Goal: Information Seeking & Learning: Learn about a topic

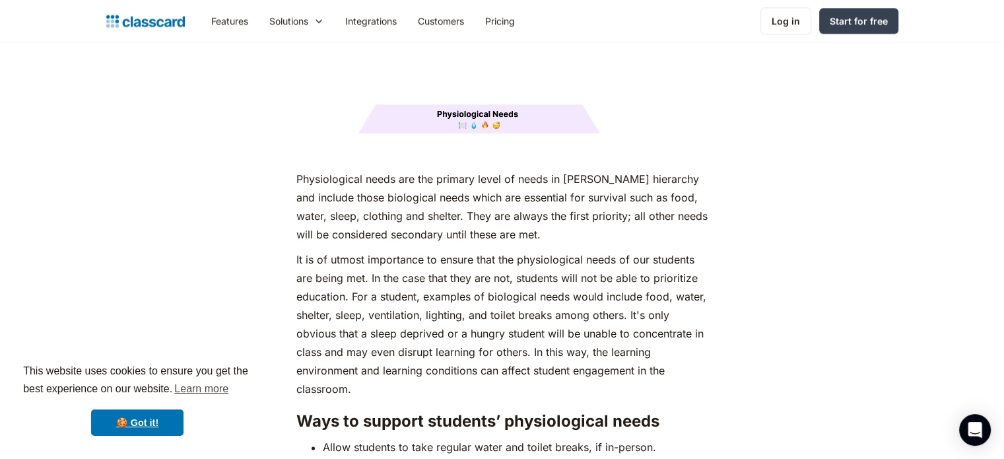
scroll to position [1755, 0]
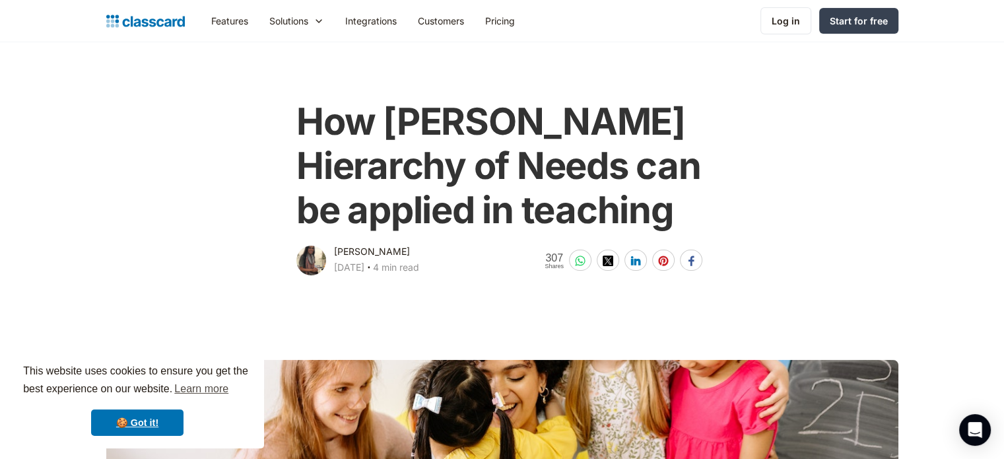
scroll to position [21, 0]
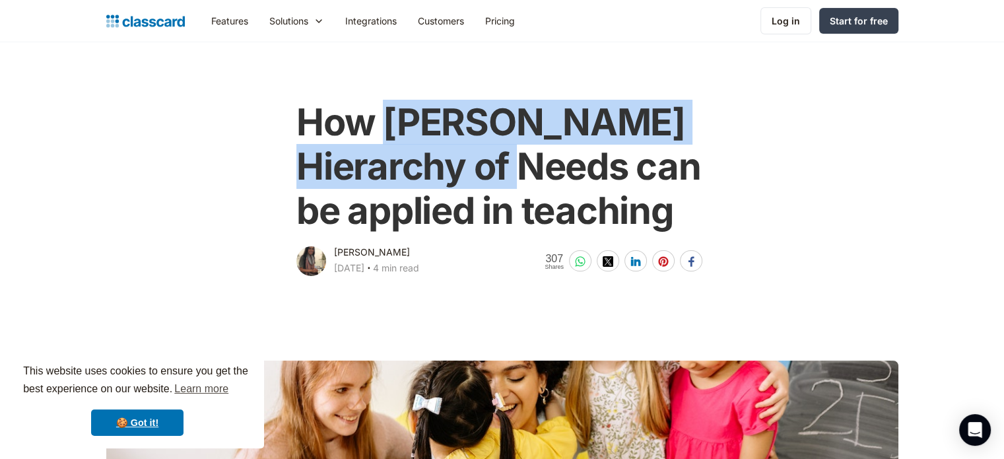
drag, startPoint x: 386, startPoint y: 116, endPoint x: 621, endPoint y: 169, distance: 240.3
click at [621, 169] on h1 "How [PERSON_NAME] Hierarchy of Needs can be applied in teaching" at bounding box center [501, 166] width 411 height 133
copy h1 "[PERSON_NAME] Hierarchy of Needs"
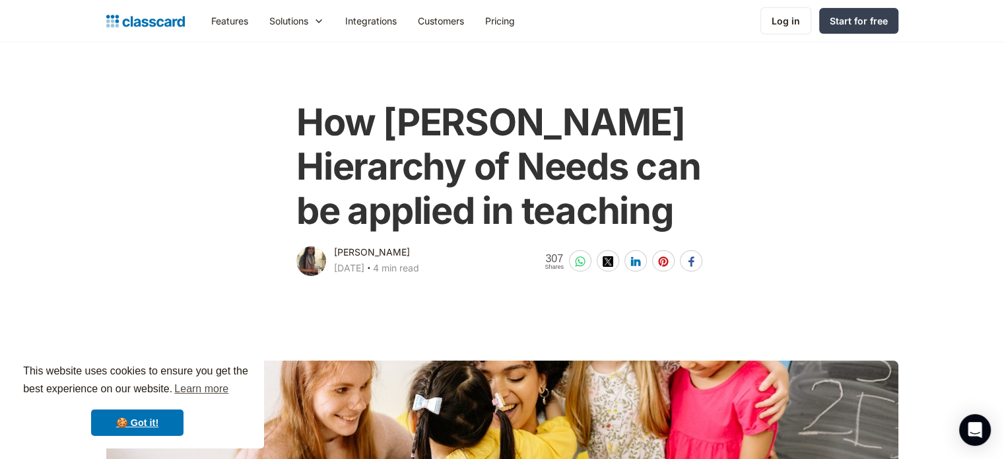
click at [982, 294] on main at bounding box center [502, 442] width 1004 height 327
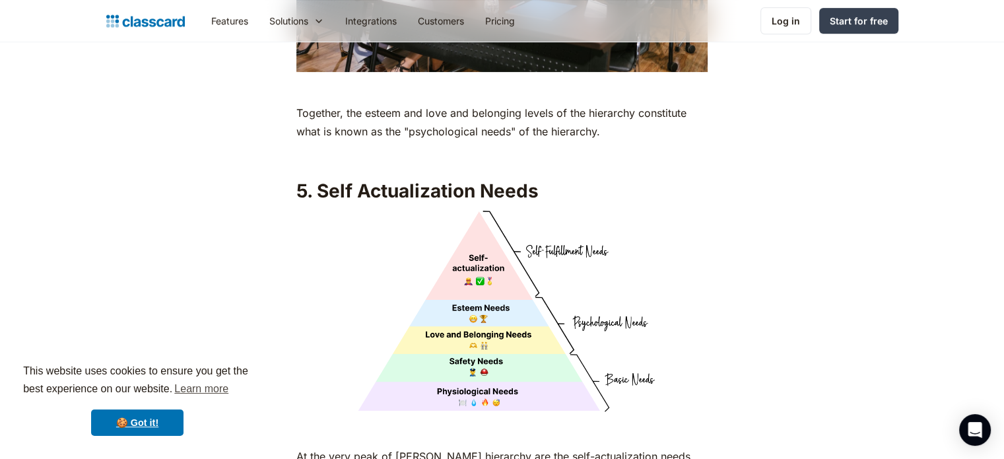
scroll to position [5447, 0]
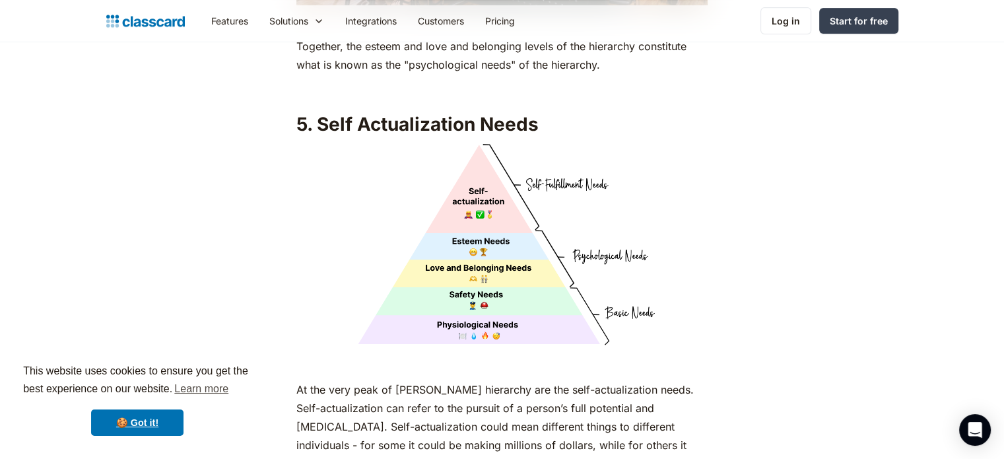
click at [508, 232] on img at bounding box center [501, 246] width 411 height 206
click at [516, 271] on img at bounding box center [501, 246] width 411 height 206
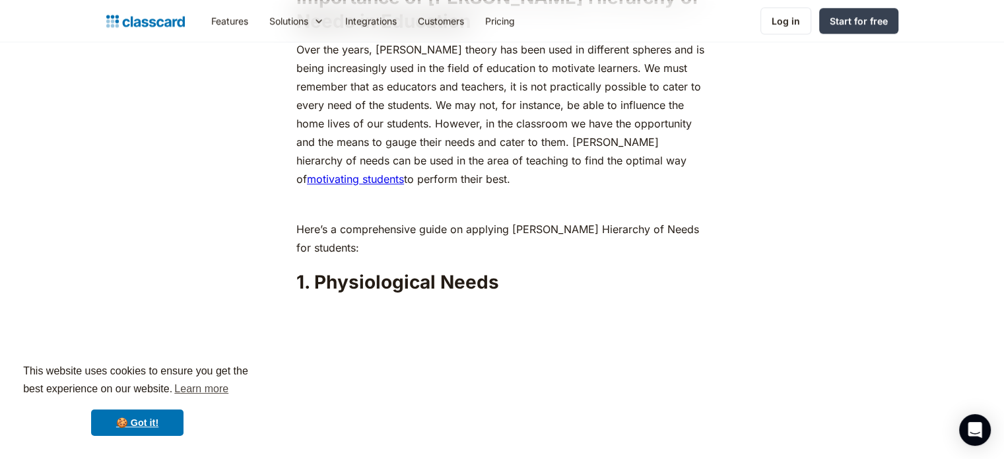
scroll to position [1373, 0]
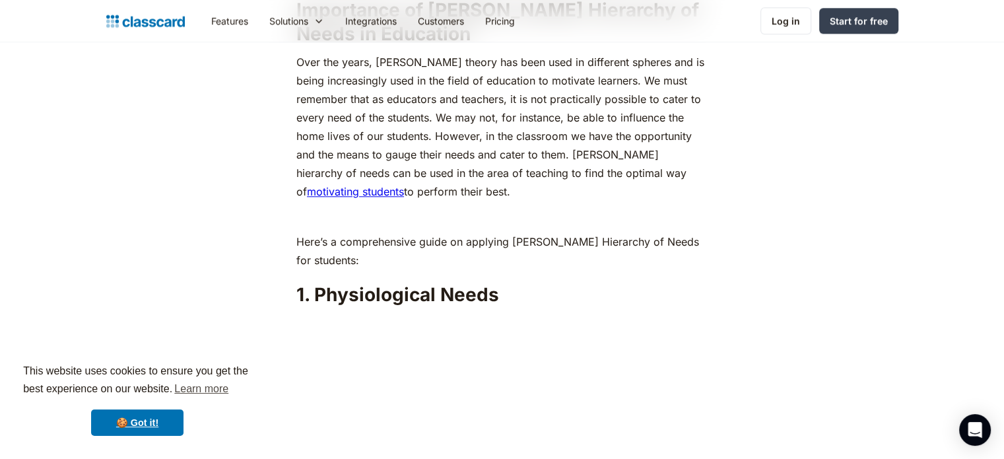
click at [616, 153] on p "Over the years, [PERSON_NAME] theory has been used in different spheres and is …" at bounding box center [501, 127] width 411 height 148
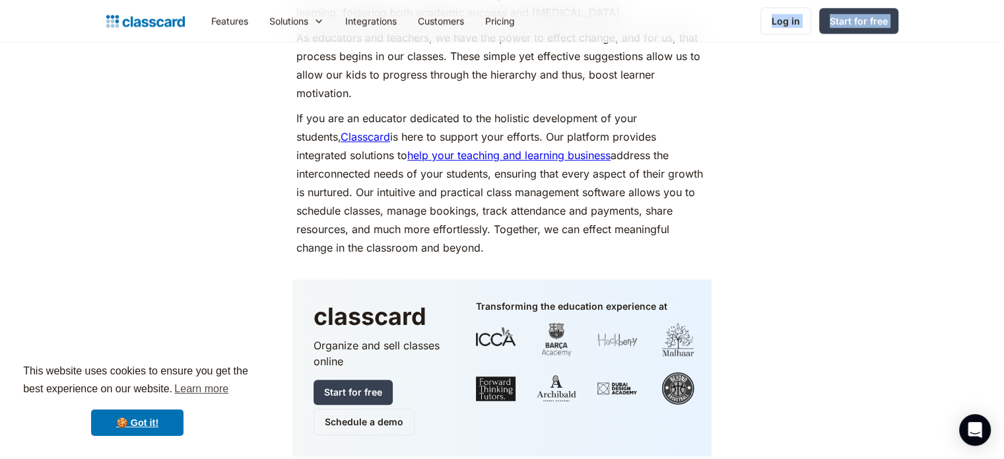
scroll to position [6304, 0]
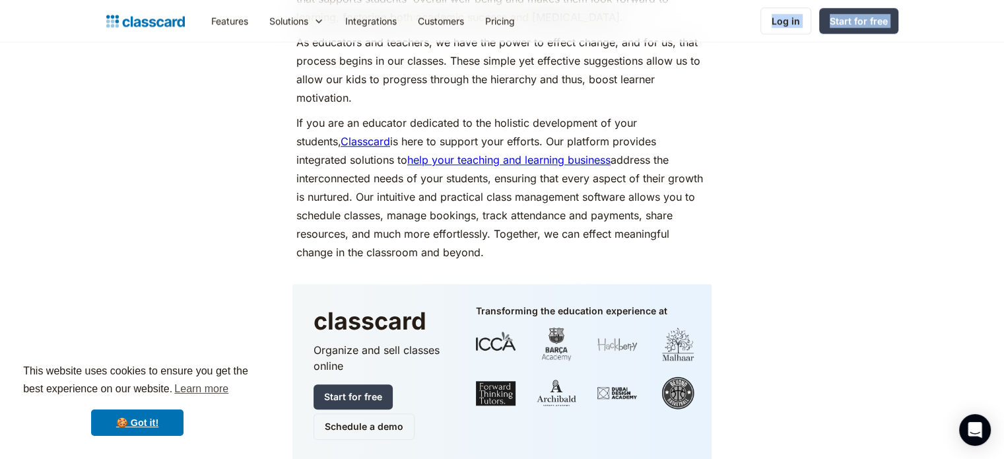
drag, startPoint x: 574, startPoint y: 129, endPoint x: 652, endPoint y: 242, distance: 137.6
copy div "Loremi’d sitametco ad elits doe te inci ut lab etdo ma aliquaen ad mini ven qui…"
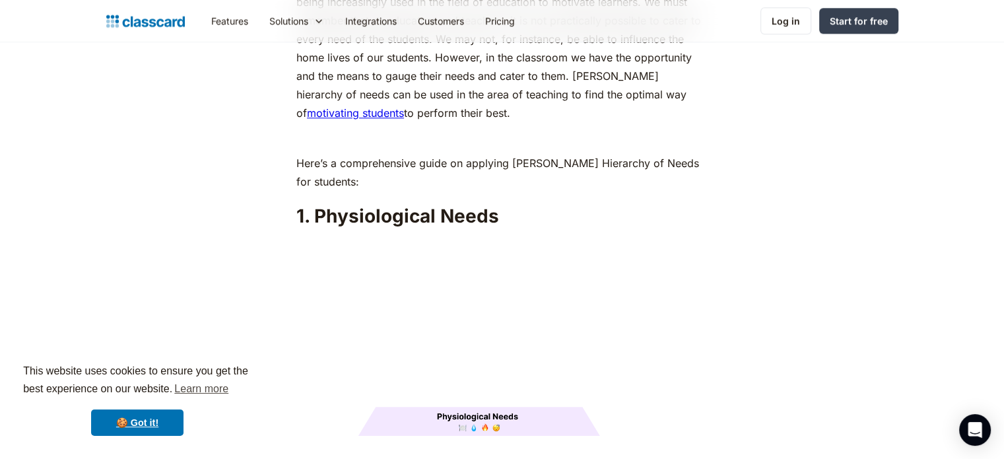
scroll to position [1413, 0]
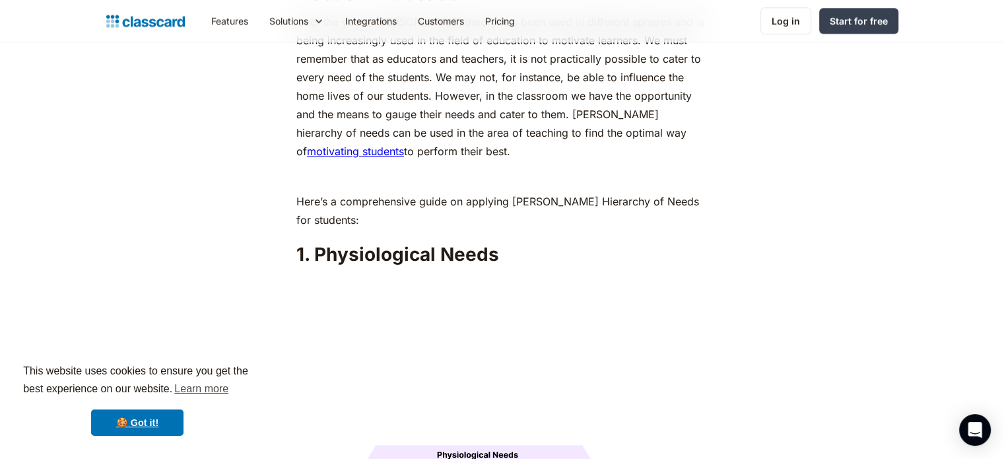
drag, startPoint x: 573, startPoint y: 83, endPoint x: 660, endPoint y: 123, distance: 95.7
click at [660, 123] on p "Over the years, [PERSON_NAME] theory has been used in different spheres and is …" at bounding box center [501, 87] width 411 height 148
copy p "[PERSON_NAME] hierarchy of needs can be used in the area of teaching to find th…"
drag, startPoint x: 316, startPoint y: 228, endPoint x: 510, endPoint y: 226, distance: 193.5
click at [510, 242] on h2 "1. Physiological Needs" at bounding box center [501, 254] width 411 height 24
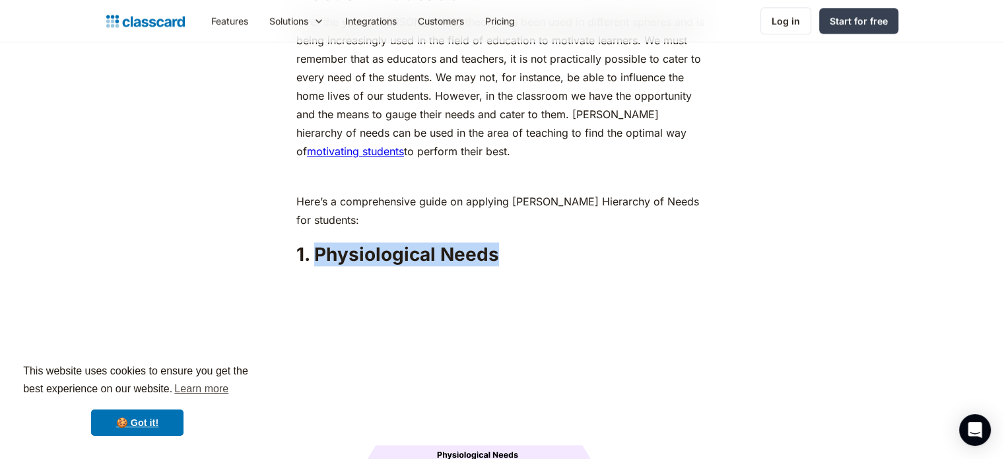
copy h2 "Physiological Needs"
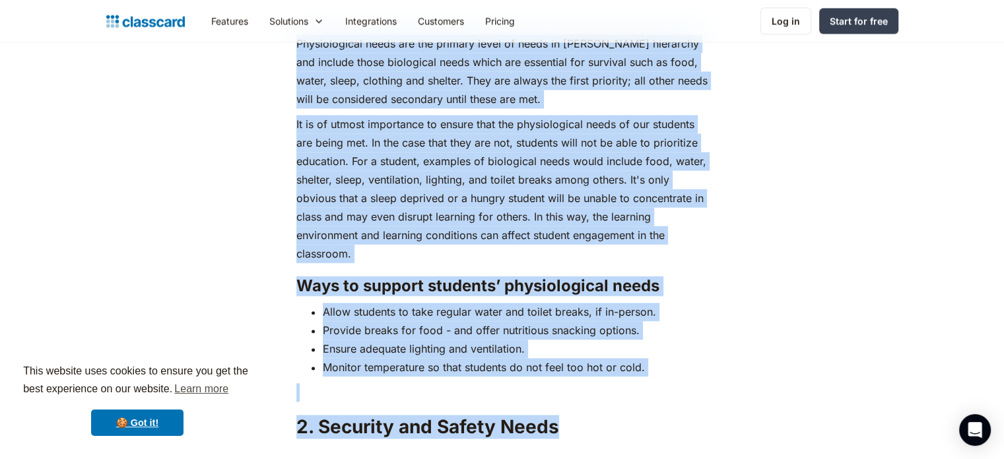
scroll to position [1949, 0]
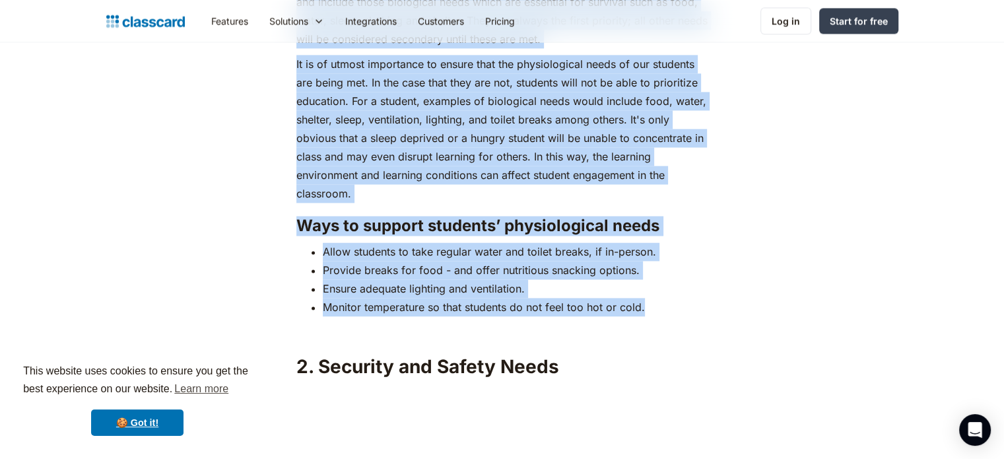
drag, startPoint x: 298, startPoint y: 230, endPoint x: 647, endPoint y: 285, distance: 353.6
copy div "Loremipsumdol sitam con adi elitsed doeiu te incid ut Labore'e doloremag ali en…"
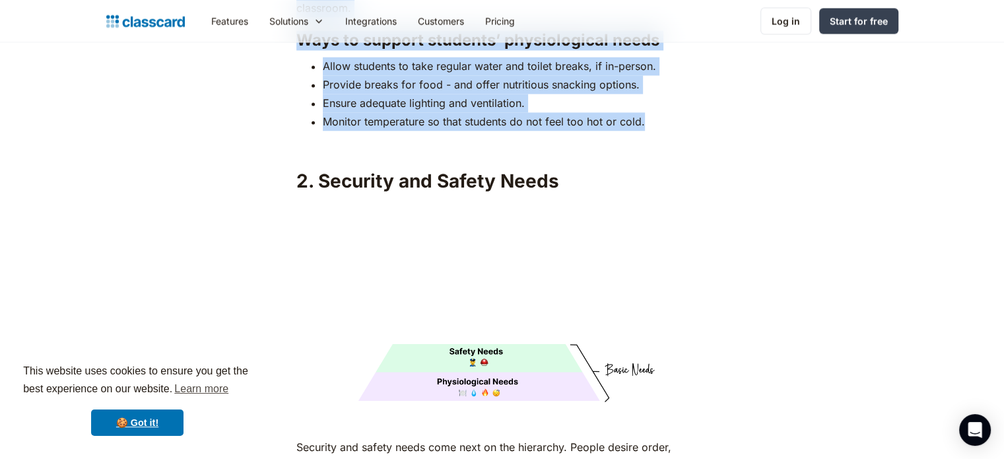
scroll to position [2135, 0]
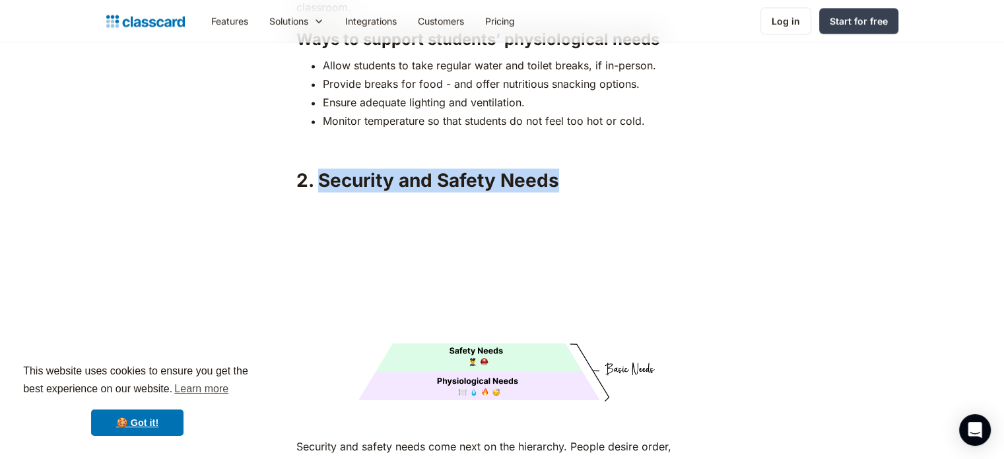
drag, startPoint x: 318, startPoint y: 153, endPoint x: 557, endPoint y: 166, distance: 239.4
click at [557, 168] on h2 "2. Security and Safety Needs" at bounding box center [501, 180] width 411 height 24
copy h2 "Security and Safety Needs"
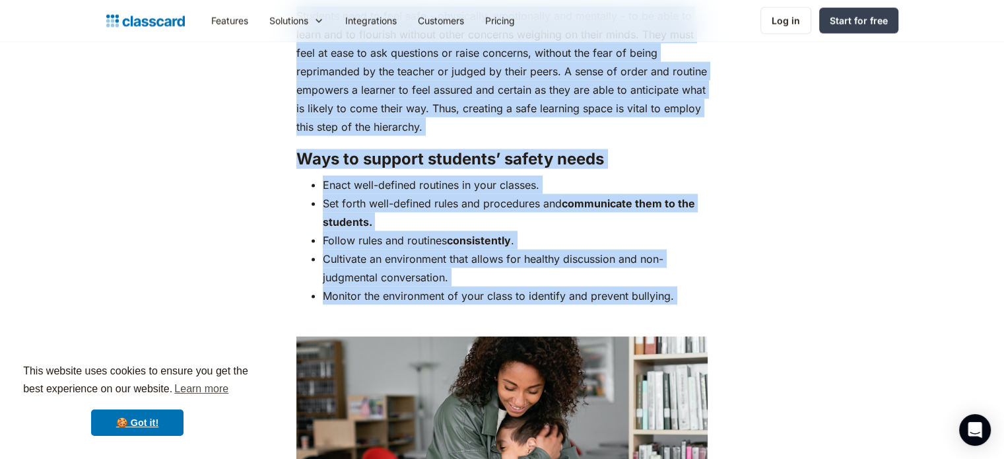
scroll to position [2657, 0]
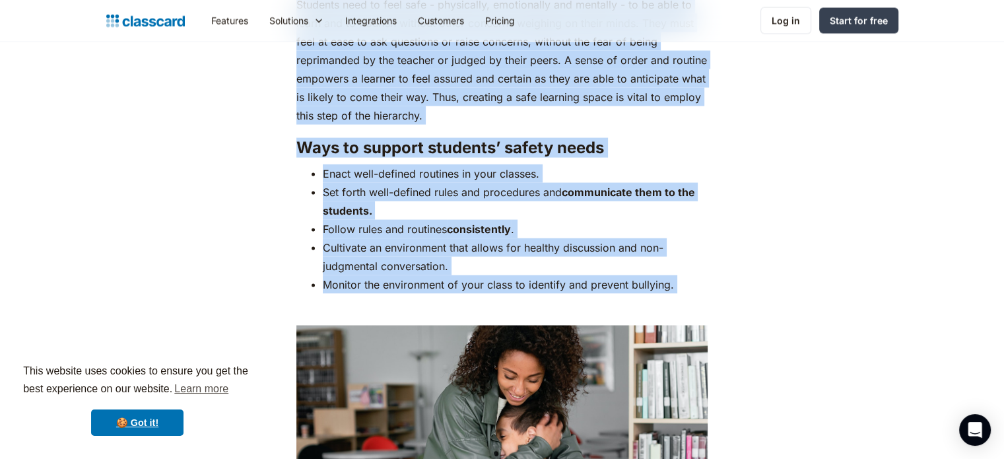
drag, startPoint x: 298, startPoint y: 164, endPoint x: 655, endPoint y: 275, distance: 373.4
copy div "Loremips dol sitame conse adip elit se doe temporinc. Utlabo etdolo magna, aliq…"
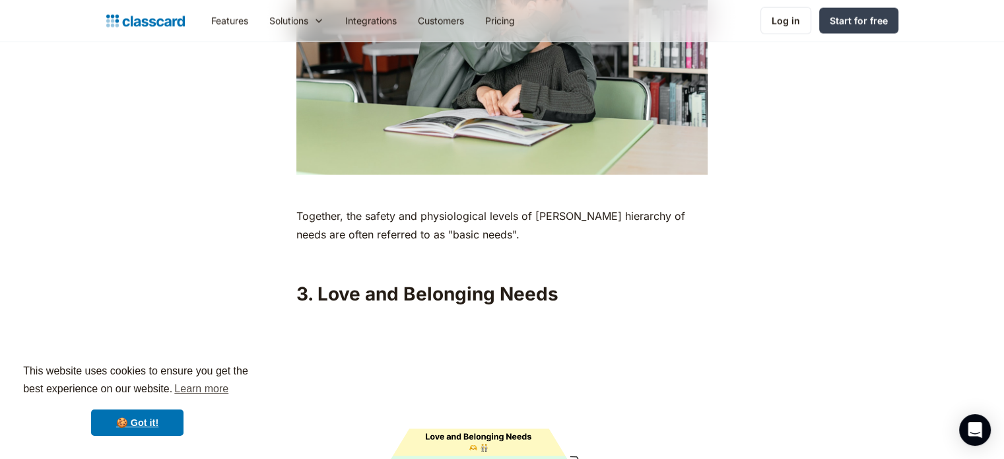
scroll to position [3083, 0]
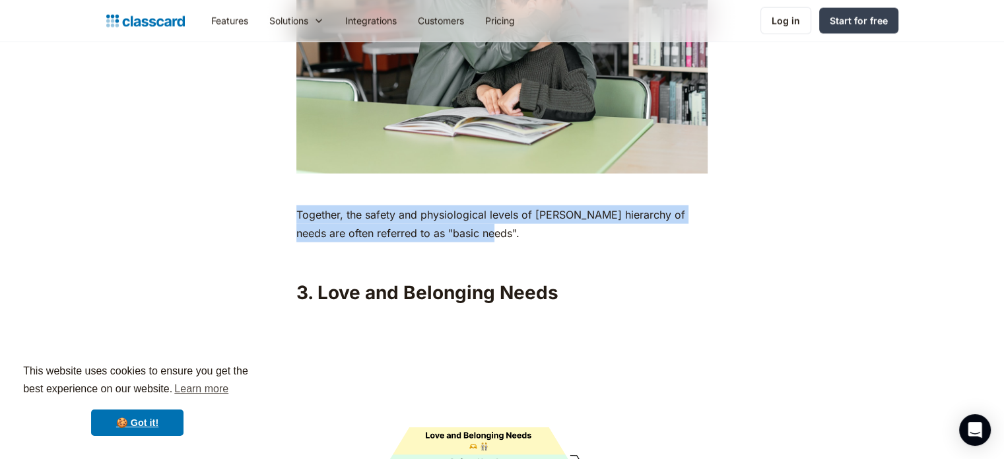
drag, startPoint x: 296, startPoint y: 190, endPoint x: 477, endPoint y: 213, distance: 182.3
click at [477, 213] on p "Together, the safety and physiological levels of [PERSON_NAME] hierarchy of nee…" at bounding box center [501, 223] width 411 height 37
copy p "Together, the safety and physiological levels of [PERSON_NAME] hierarchy of nee…"
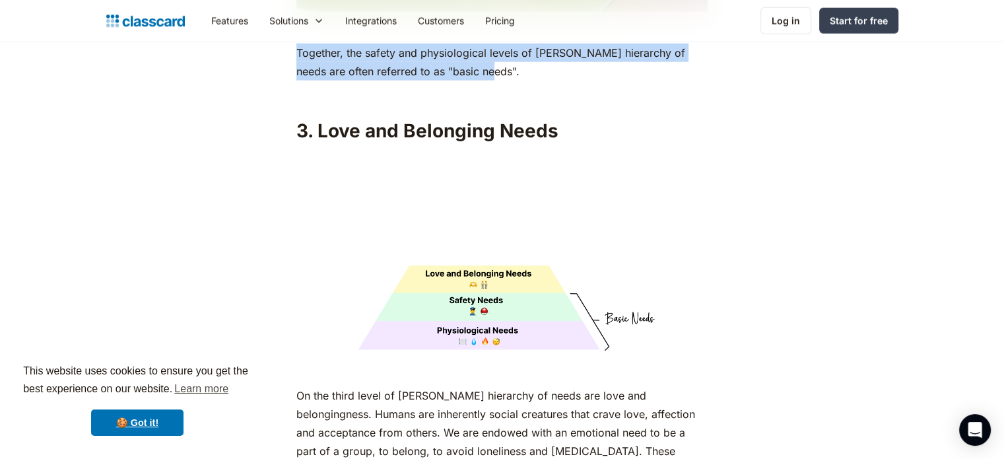
scroll to position [3249, 0]
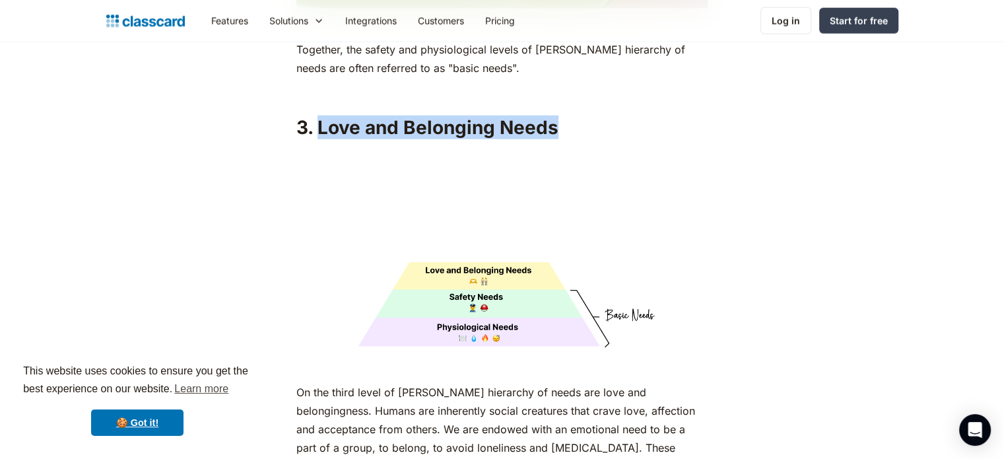
drag, startPoint x: 318, startPoint y: 102, endPoint x: 565, endPoint y: 108, distance: 247.0
click at [565, 116] on h2 "3. Love and Belonging Needs" at bounding box center [501, 128] width 411 height 24
copy h2 "Love and Belonging Needs"
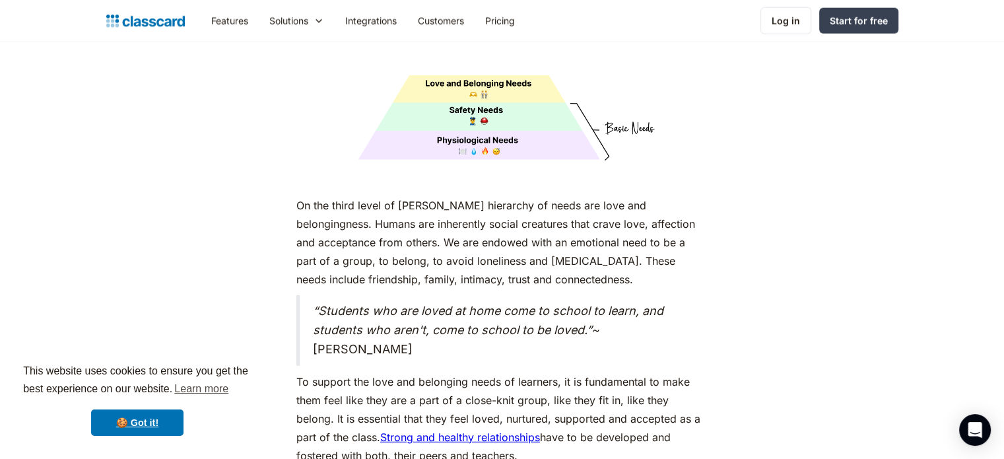
scroll to position [3457, 0]
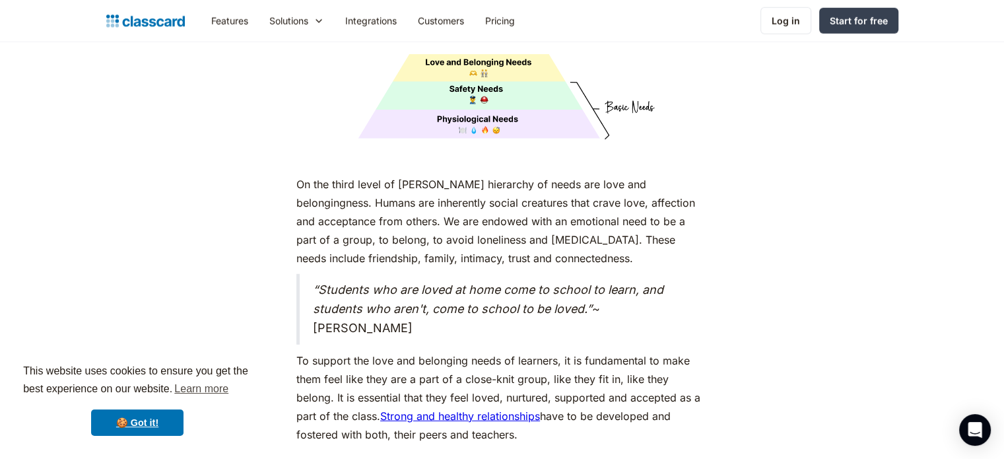
drag, startPoint x: 296, startPoint y: 156, endPoint x: 588, endPoint y: 415, distance: 389.1
click at [588, 415] on div "As humans, we are driven by an innate desire to achieve more, to surpass not ju…" at bounding box center [501, 176] width 411 height 5880
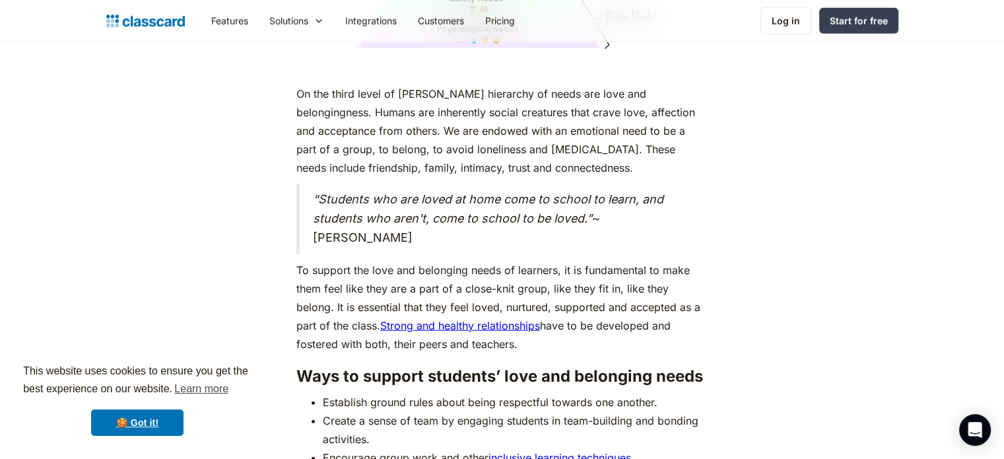
scroll to position [3561, 0]
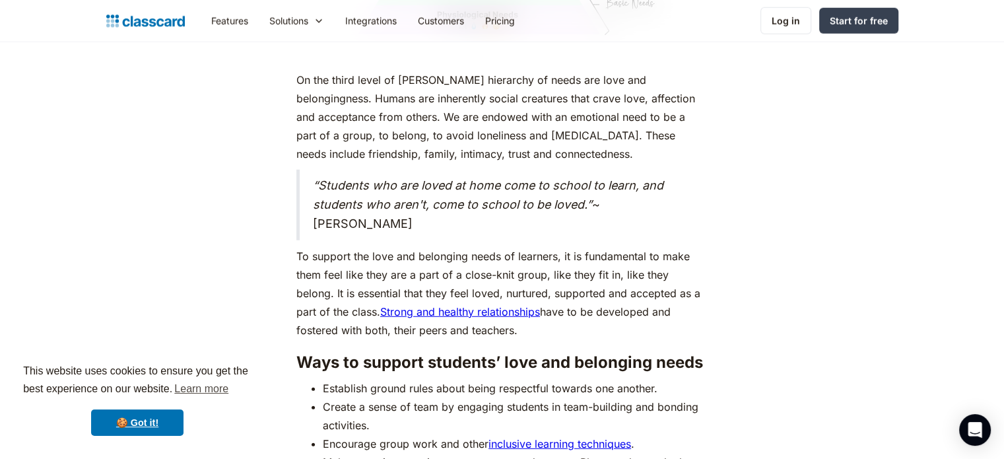
click at [745, 366] on div "As humans, we are driven by an innate desire to achieve more, to surpass not ju…" at bounding box center [502, 80] width 537 height 5896
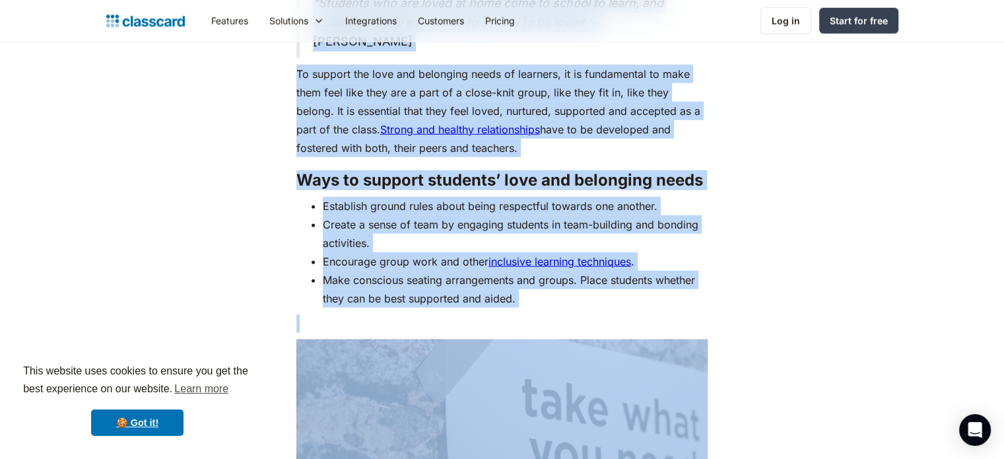
scroll to position [3828, 0]
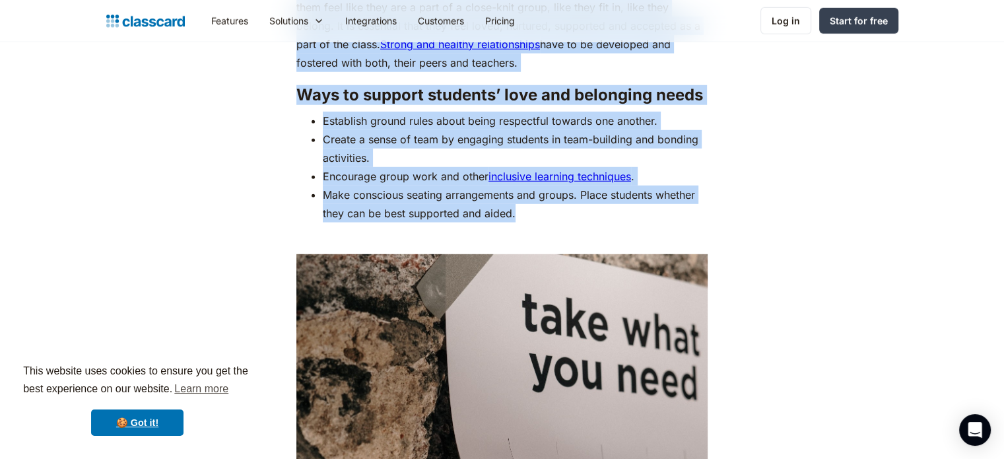
drag, startPoint x: 296, startPoint y: 55, endPoint x: 604, endPoint y: 192, distance: 337.5
copy div "Lo ips dolor sitam co Adipis’e seddoeius te incid utl etdo mag aliquaenimadm. V…"
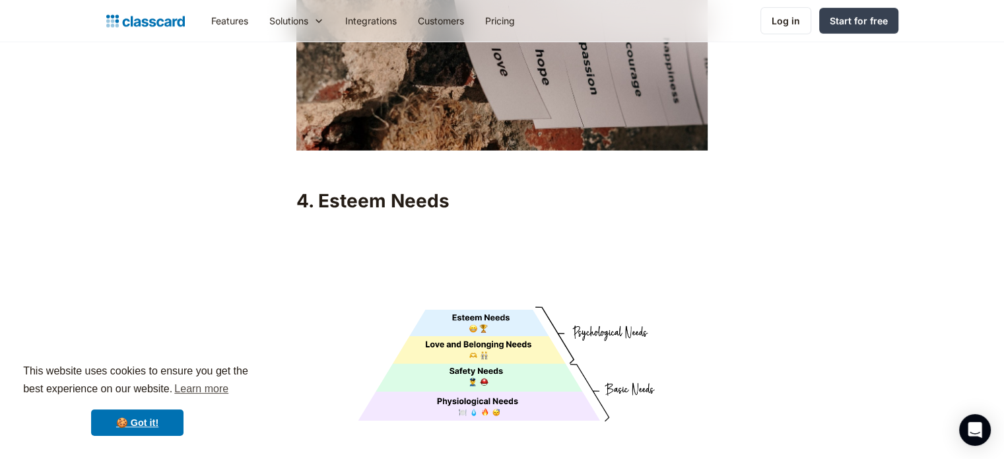
scroll to position [4313, 0]
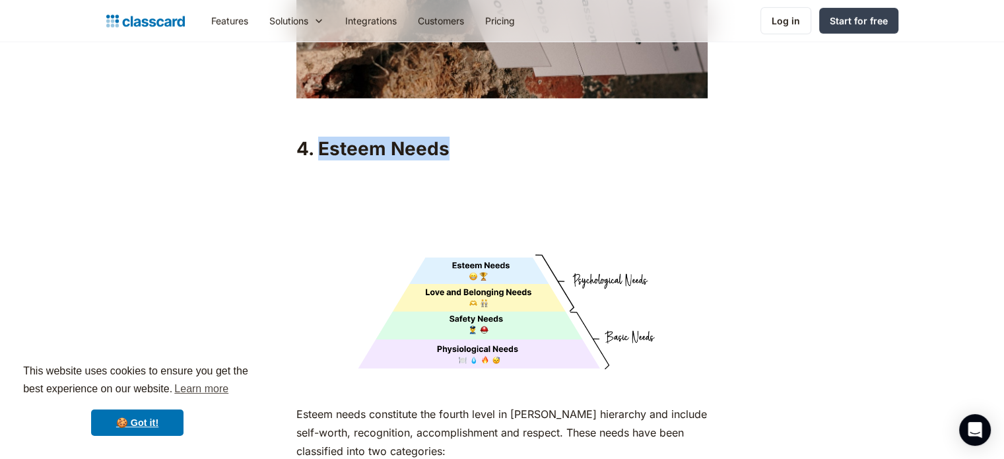
drag, startPoint x: 317, startPoint y: 123, endPoint x: 446, endPoint y: 123, distance: 129.4
click at [446, 137] on h2 "4. Esteem Needs" at bounding box center [501, 149] width 411 height 24
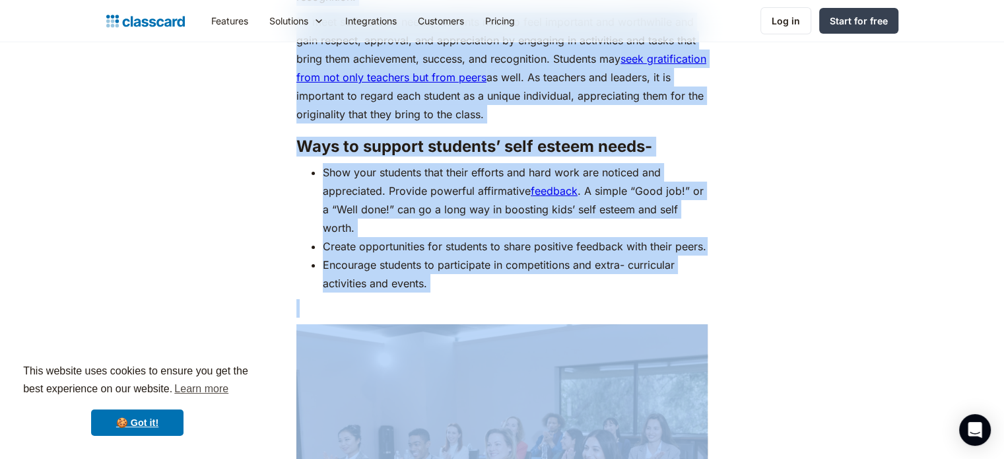
scroll to position [4932, 0]
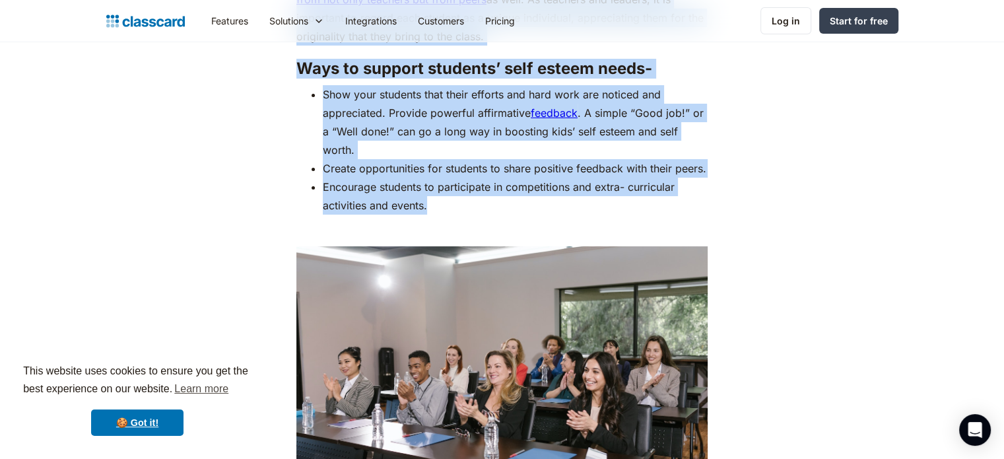
drag, startPoint x: 297, startPoint y: 104, endPoint x: 634, endPoint y: 205, distance: 351.8
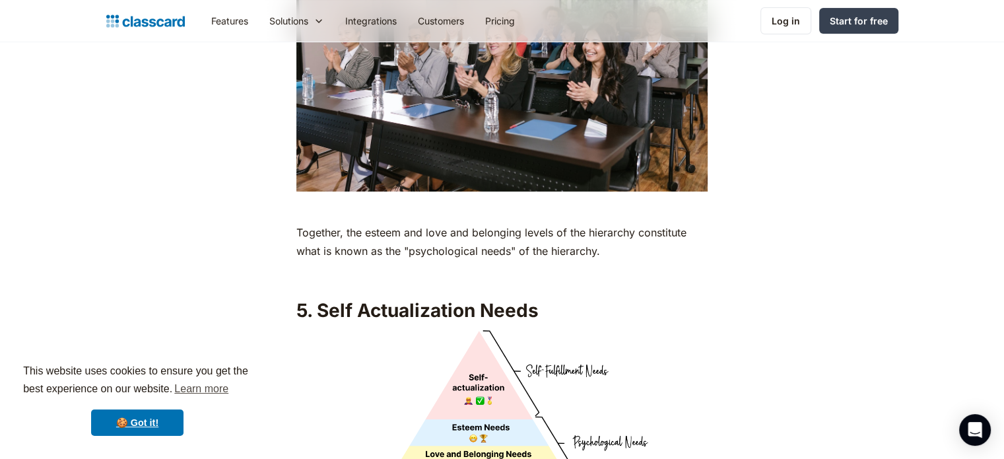
scroll to position [5264, 0]
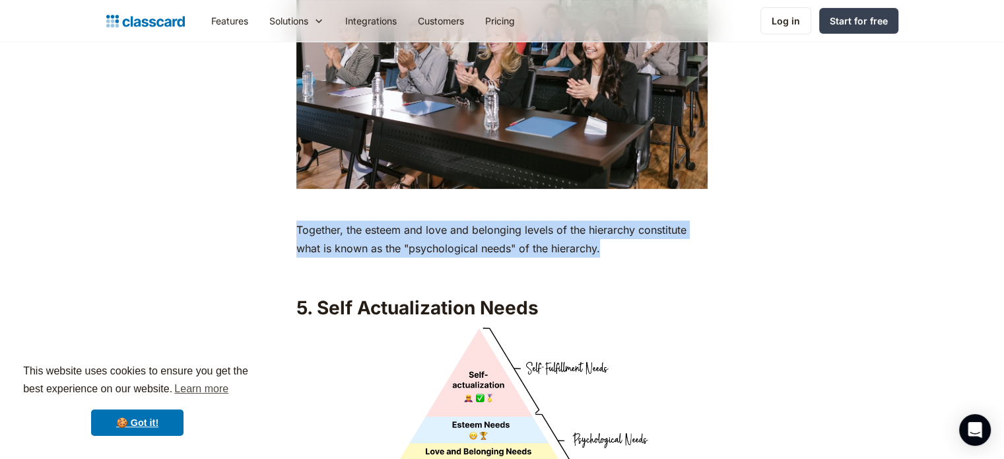
drag, startPoint x: 298, startPoint y: 223, endPoint x: 604, endPoint y: 252, distance: 307.1
click at [604, 252] on p "Together, the esteem and love and belonging levels of the hierarchy constitute …" at bounding box center [501, 239] width 411 height 37
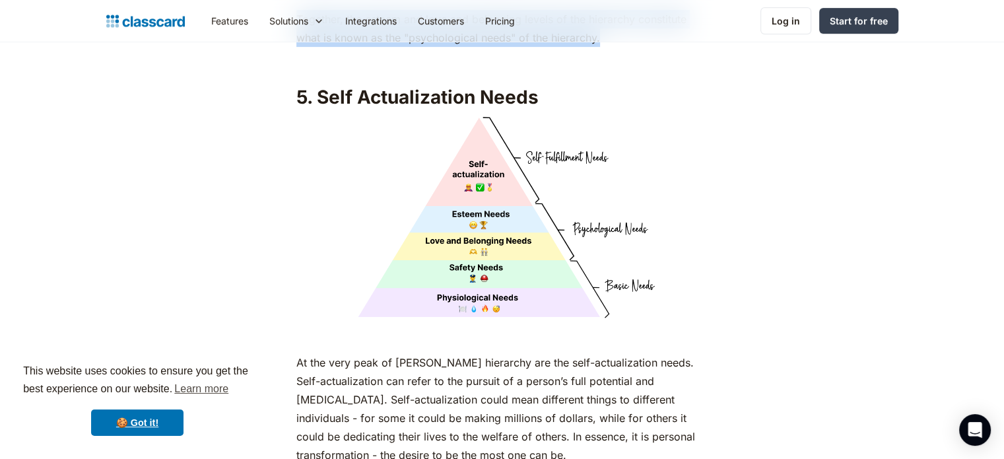
scroll to position [5475, 0]
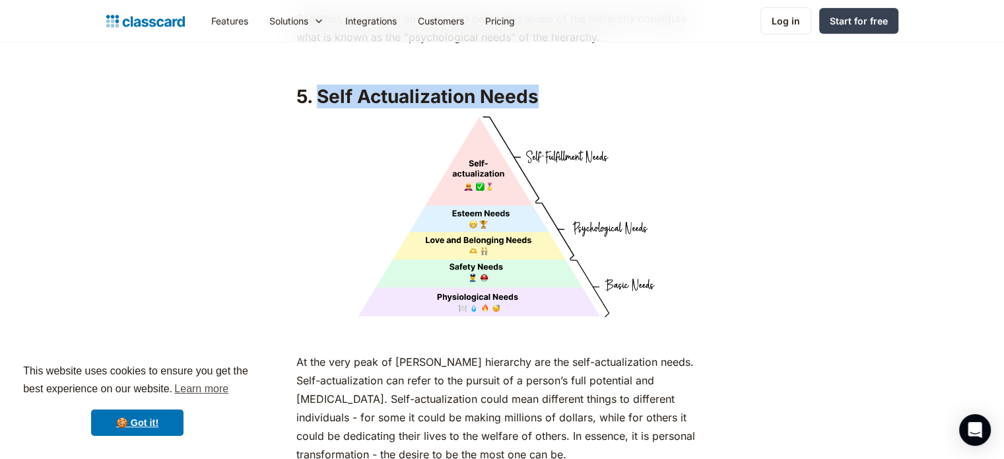
drag, startPoint x: 316, startPoint y: 88, endPoint x: 544, endPoint y: 81, distance: 227.9
click at [544, 85] on h2 "5. Self Actualization Needs" at bounding box center [501, 97] width 411 height 24
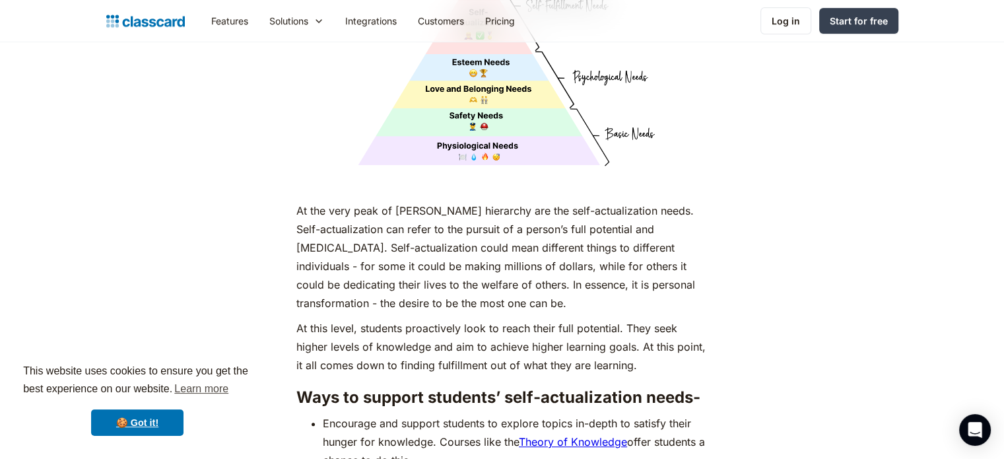
scroll to position [5644, 0]
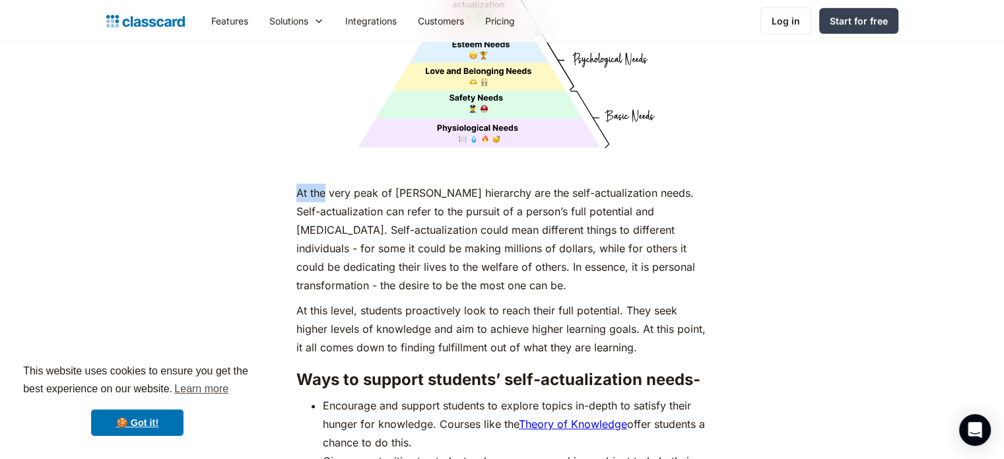
drag, startPoint x: 299, startPoint y: 184, endPoint x: 324, endPoint y: 189, distance: 25.6
click at [324, 189] on p "At the very peak of [PERSON_NAME] hierarchy are the self-actualization needs. S…" at bounding box center [501, 239] width 411 height 111
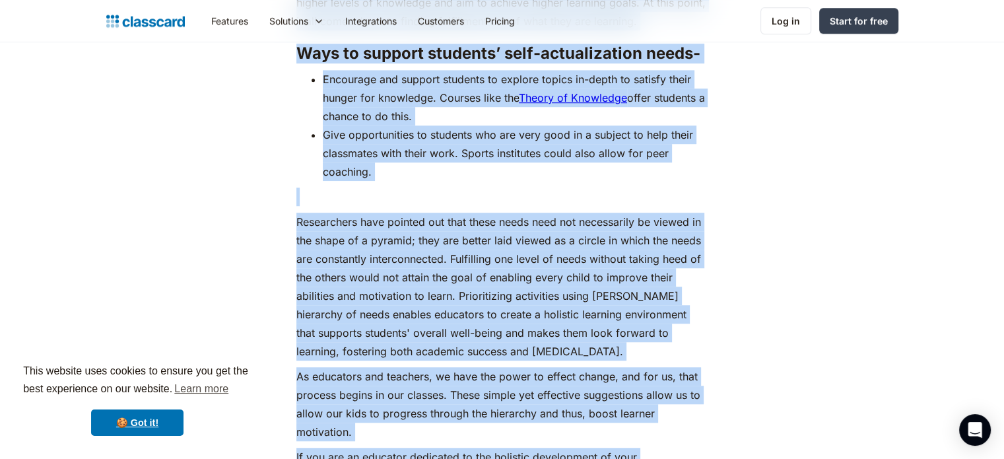
scroll to position [6003, 0]
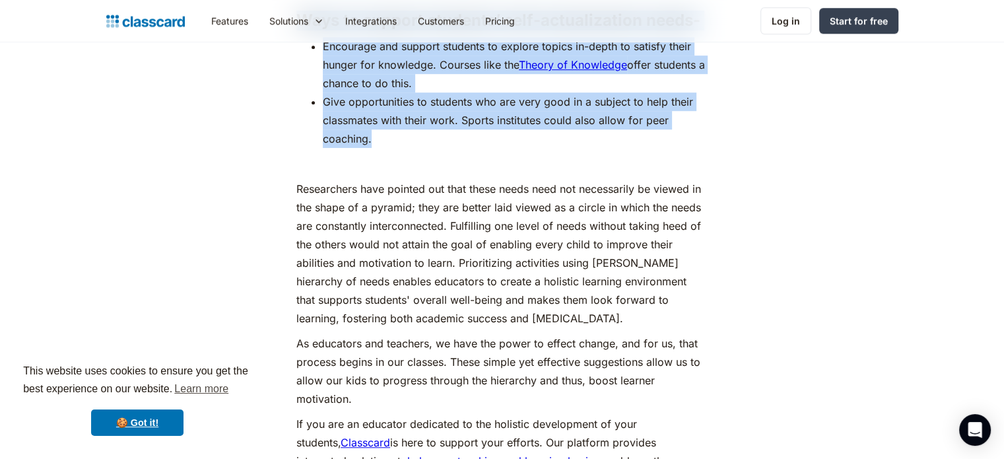
drag, startPoint x: 296, startPoint y: 187, endPoint x: 663, endPoint y: 130, distance: 370.8
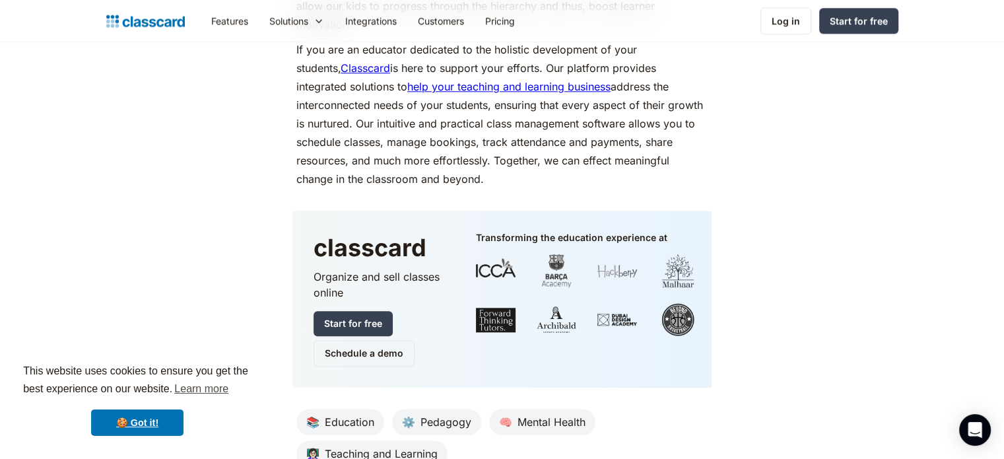
scroll to position [6222, 0]
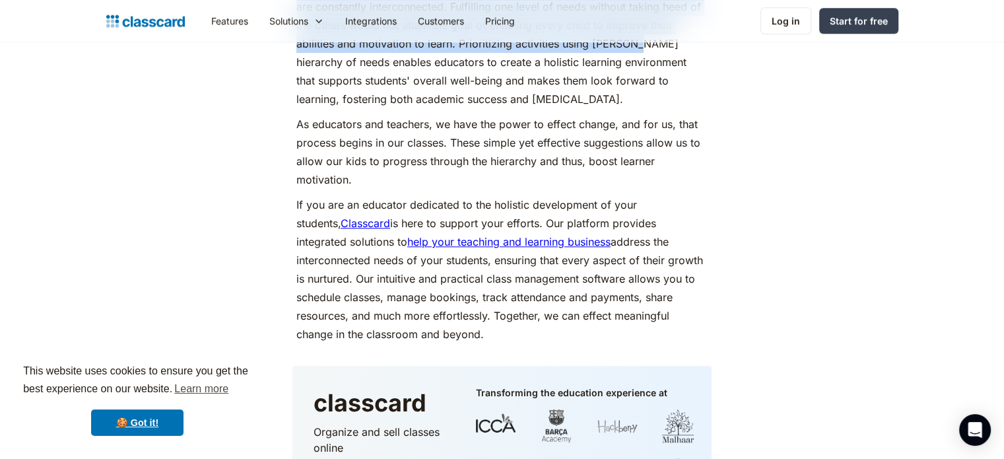
drag, startPoint x: 296, startPoint y: 82, endPoint x: 629, endPoint y: 324, distance: 411.7
